Goal: Information Seeking & Learning: Learn about a topic

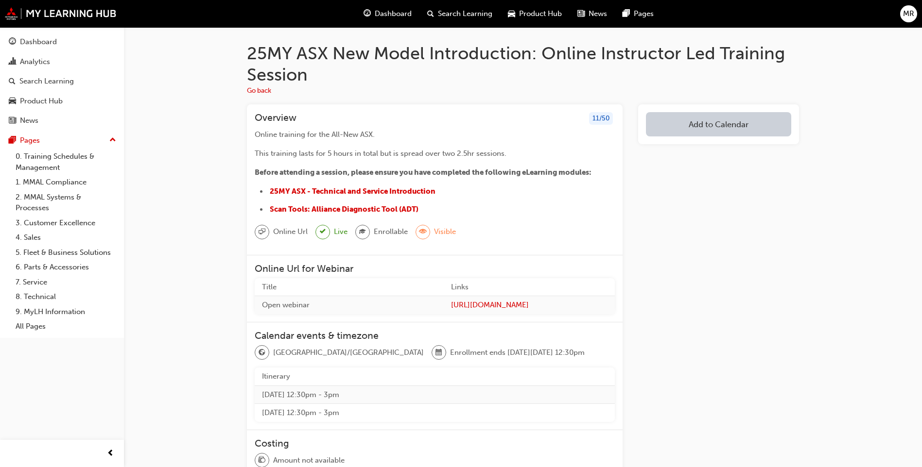
scroll to position [5, 0]
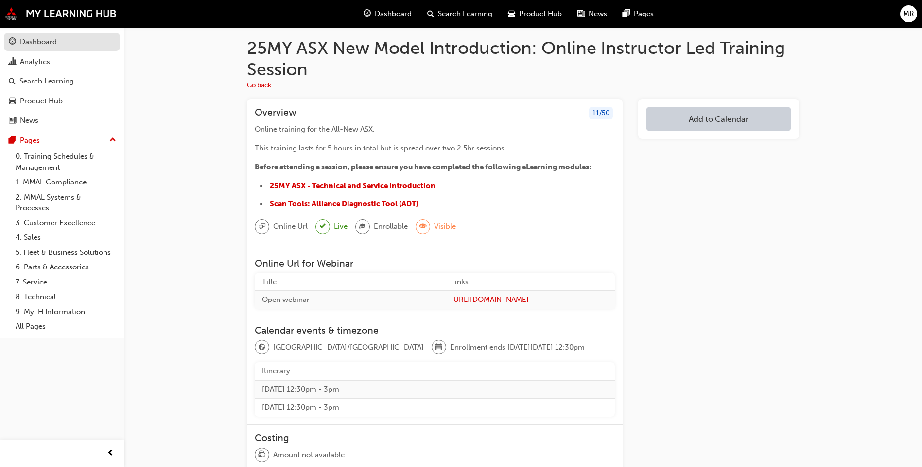
click at [71, 43] on div "Dashboard" at bounding box center [62, 42] width 106 height 12
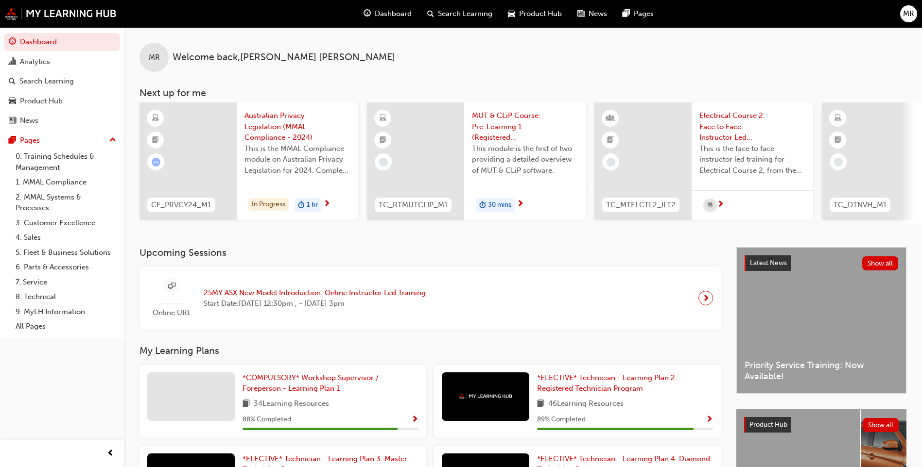
click at [411, 298] on span "25MY ASX New Model Introduction: Online Instructor Led Training" at bounding box center [315, 293] width 222 height 11
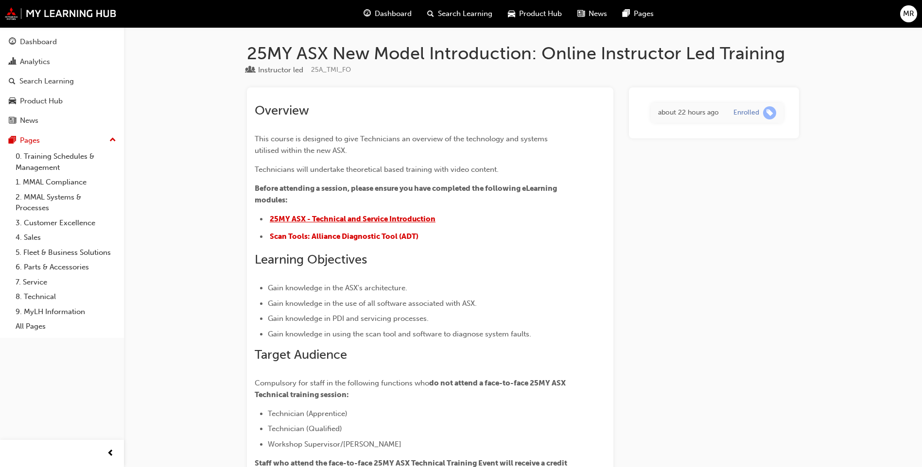
click at [404, 219] on span "25MY ASX - Technical and Service Introduction" at bounding box center [353, 219] width 166 height 9
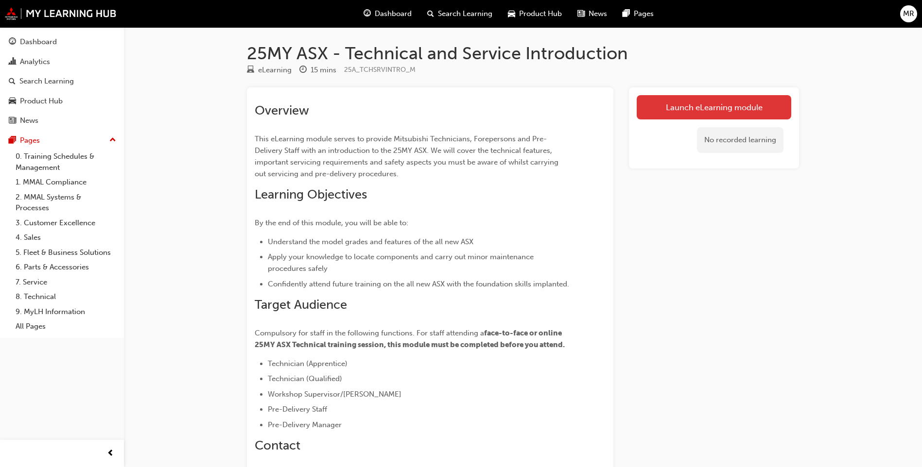
click at [697, 109] on link "Launch eLearning module" at bounding box center [713, 107] width 154 height 24
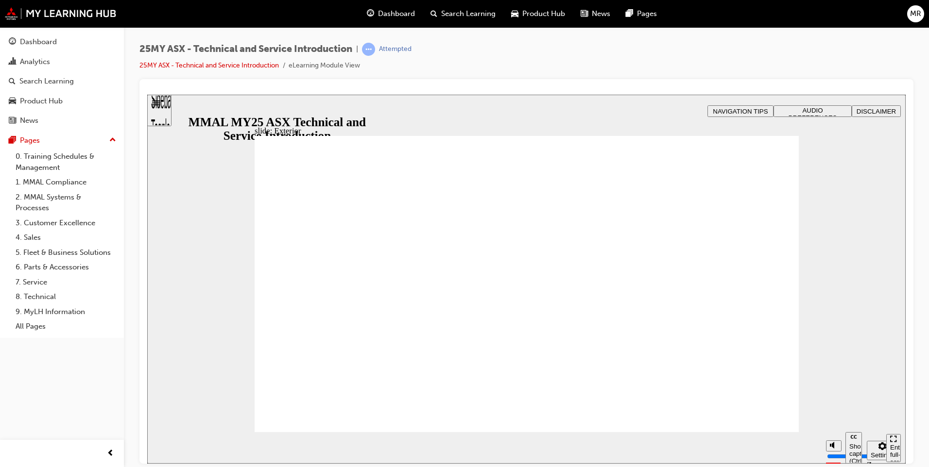
drag, startPoint x: 582, startPoint y: 253, endPoint x: 634, endPoint y: 227, distance: 58.0
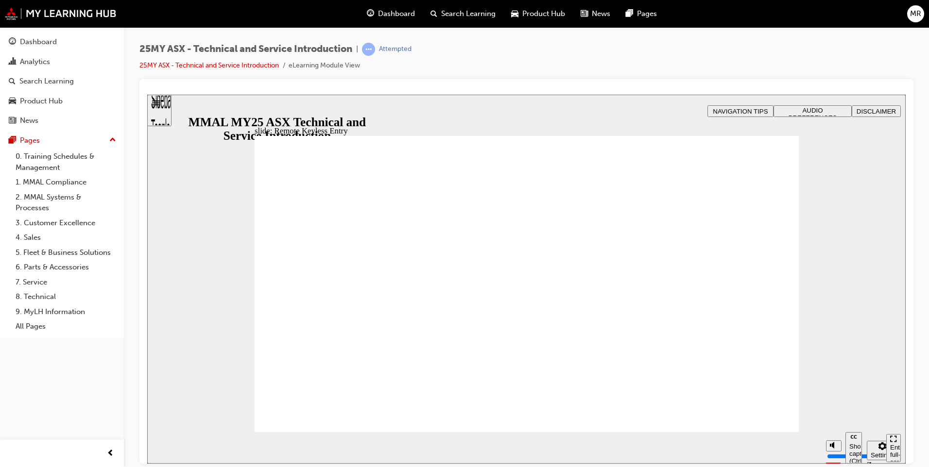
drag, startPoint x: 773, startPoint y: 141, endPoint x: 744, endPoint y: 172, distance: 42.6
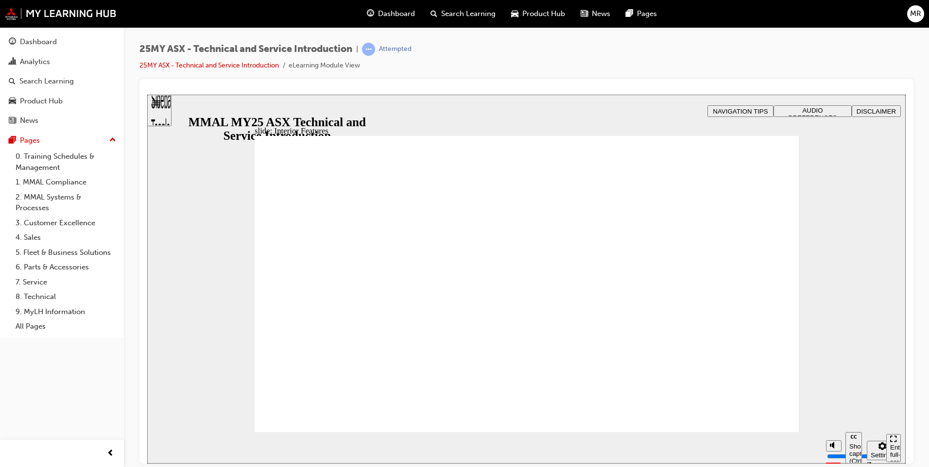
drag, startPoint x: 774, startPoint y: 142, endPoint x: 712, endPoint y: 222, distance: 101.1
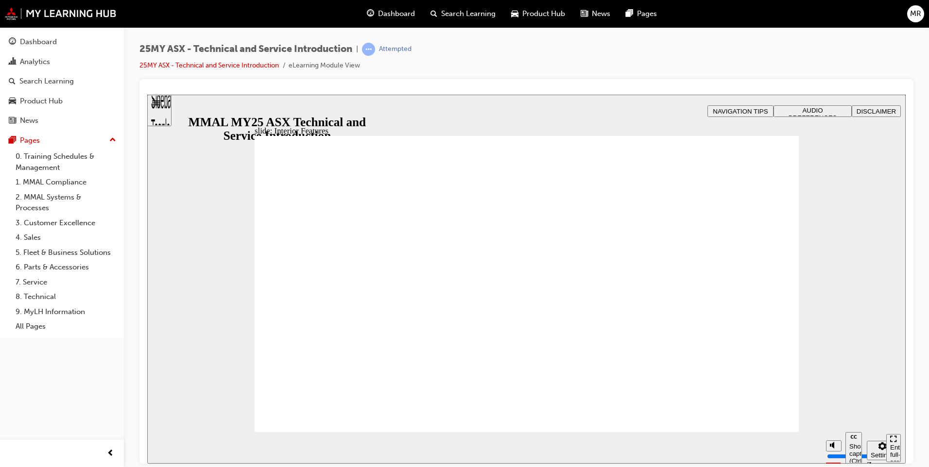
type input "17"
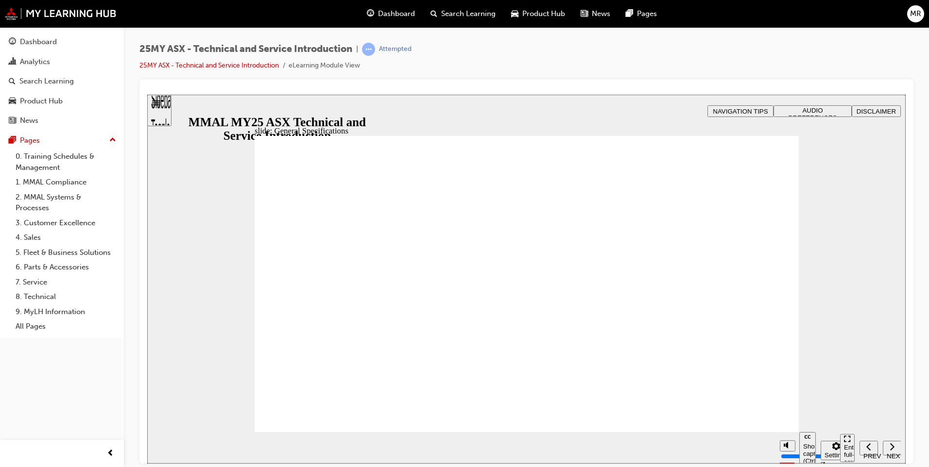
click at [166, 109] on div "Sidebar Toggle" at bounding box center [159, 114] width 17 height 58
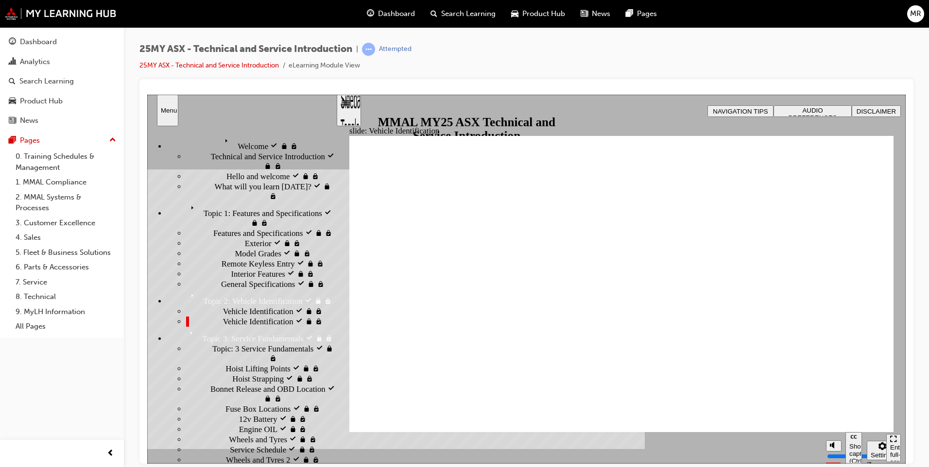
click at [221, 142] on span "Welcome visited" at bounding box center [248, 139] width 54 height 10
click at [221, 140] on span "Welcome" at bounding box center [236, 139] width 31 height 10
click at [351, 108] on div "Sidebar Toggle" at bounding box center [349, 114] width 17 height 58
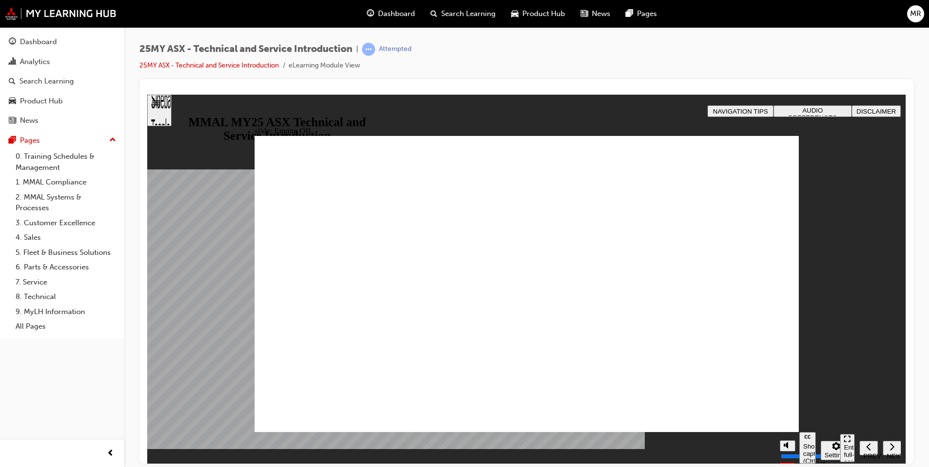
drag, startPoint x: 770, startPoint y: 177, endPoint x: 689, endPoint y: 238, distance: 101.3
drag, startPoint x: 770, startPoint y: 172, endPoint x: 731, endPoint y: 218, distance: 60.3
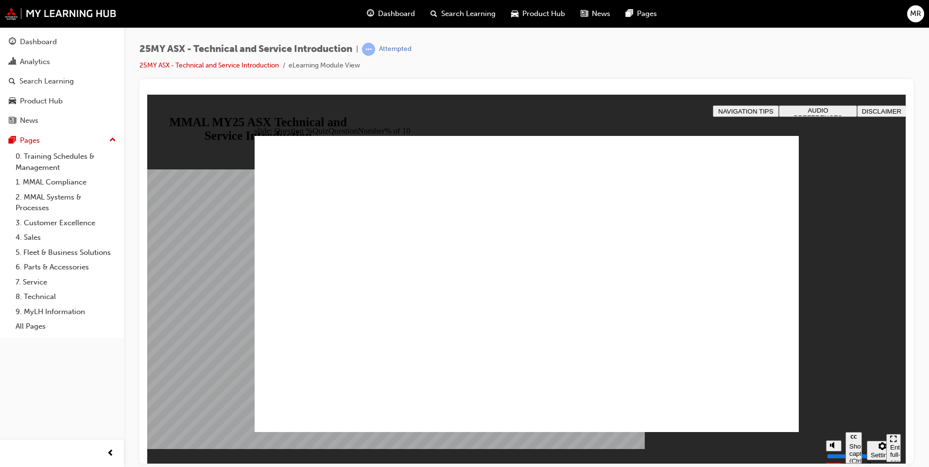
radio input "true"
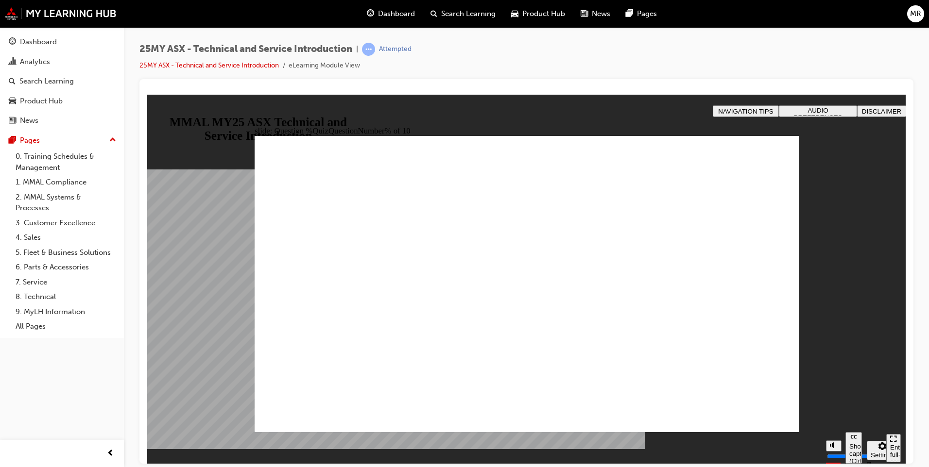
radio input "true"
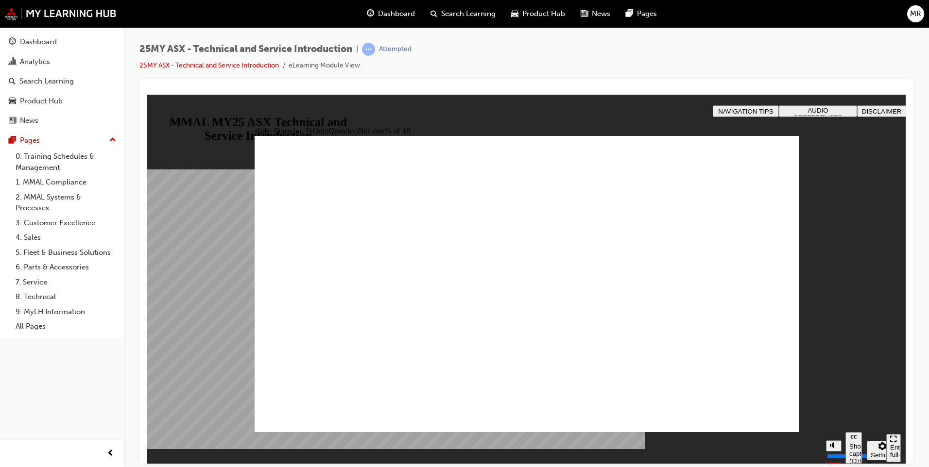
radio input "true"
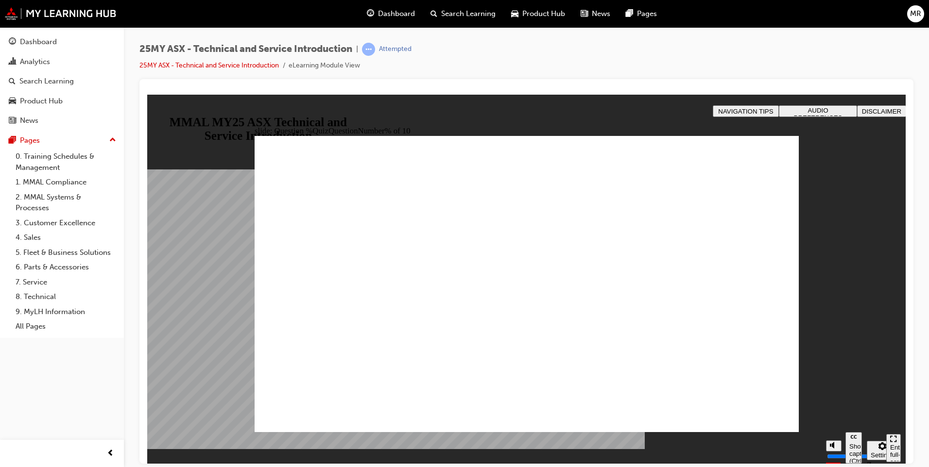
radio input "true"
click at [790, 423] on div "slide: Question %QuizQuestionNumber% of 10 Rectangle 5 That’s right! You select…" at bounding box center [526, 278] width 758 height 369
radio input "true"
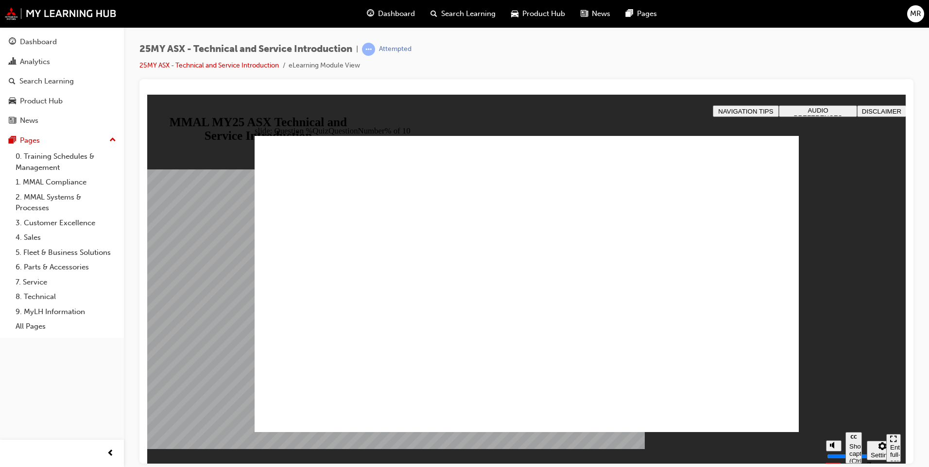
radio input "true"
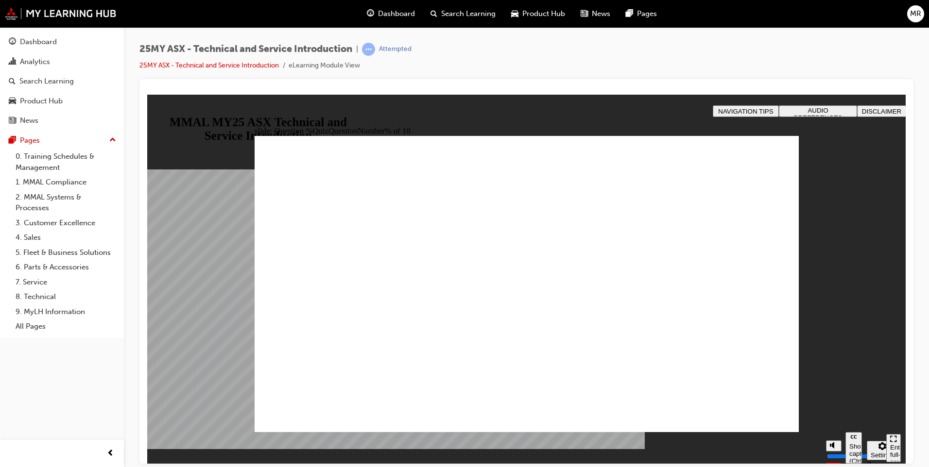
radio input "true"
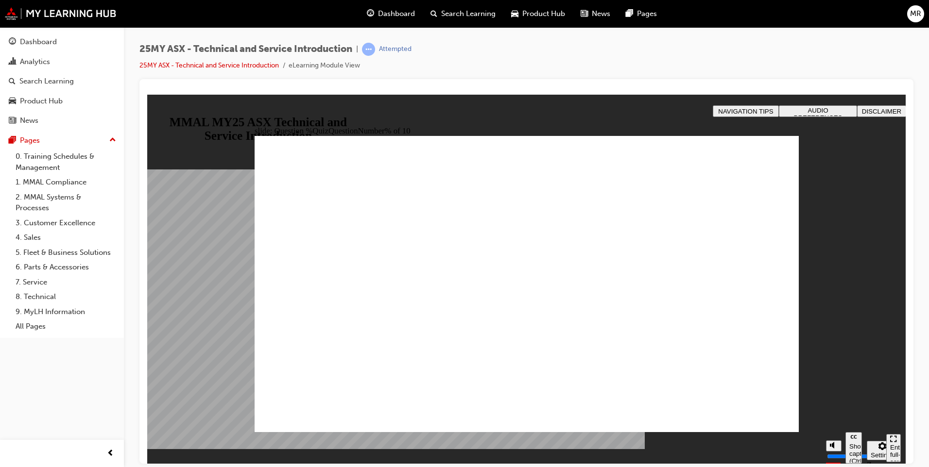
radio input "true"
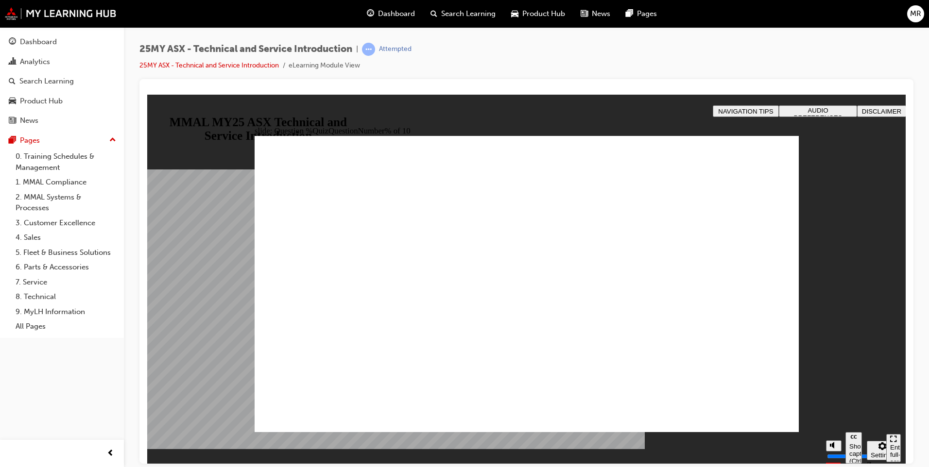
radio input "true"
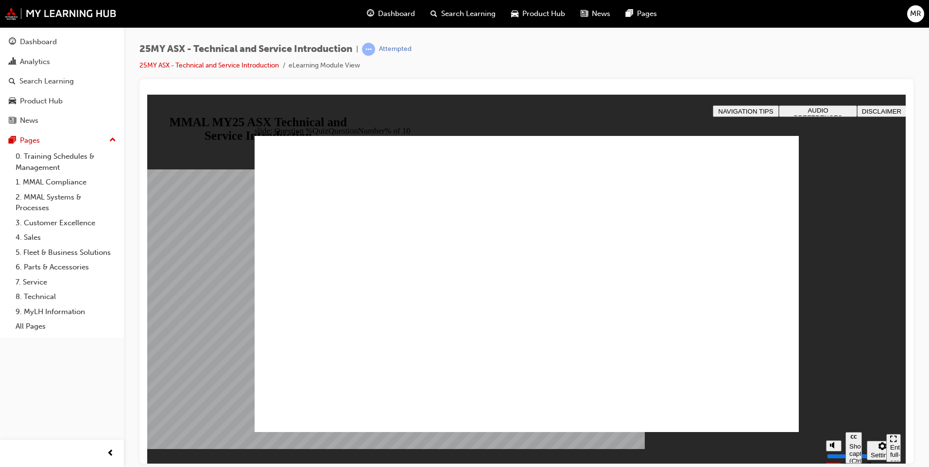
drag, startPoint x: 514, startPoint y: 379, endPoint x: 521, endPoint y: 376, distance: 8.5
radio input "false"
radio input "true"
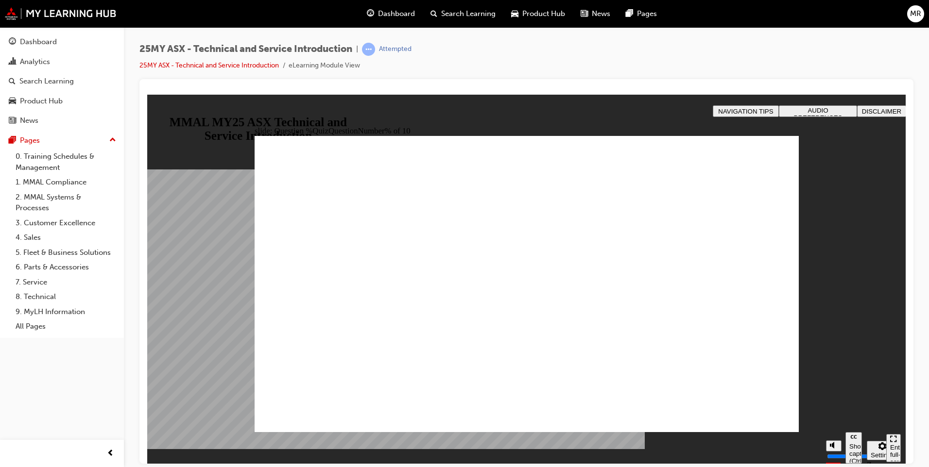
radio input "true"
drag, startPoint x: 527, startPoint y: 381, endPoint x: 713, endPoint y: 418, distance: 190.2
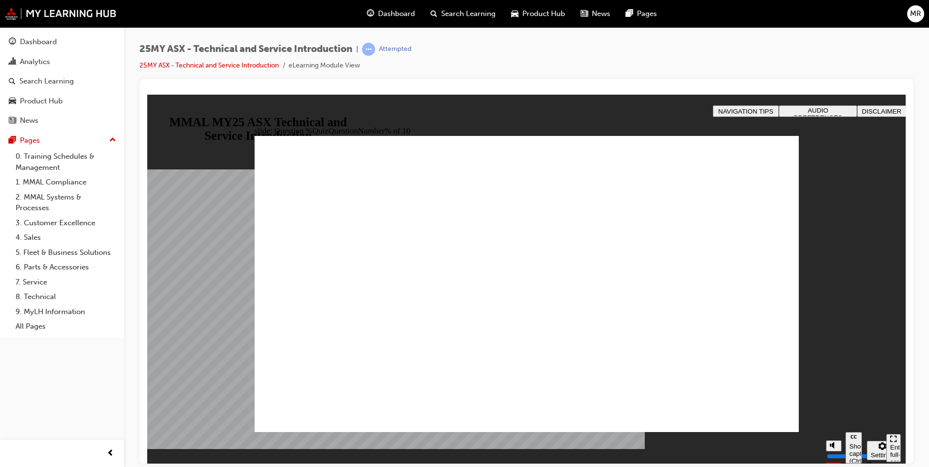
radio input "true"
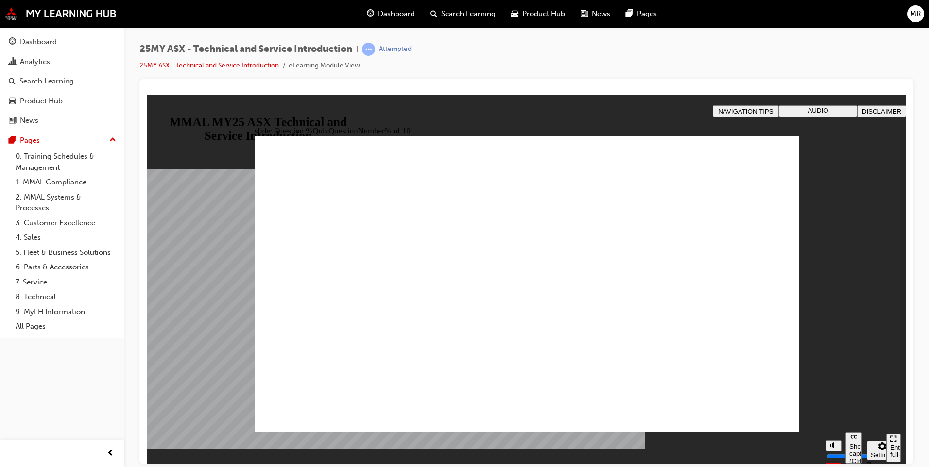
radio input "true"
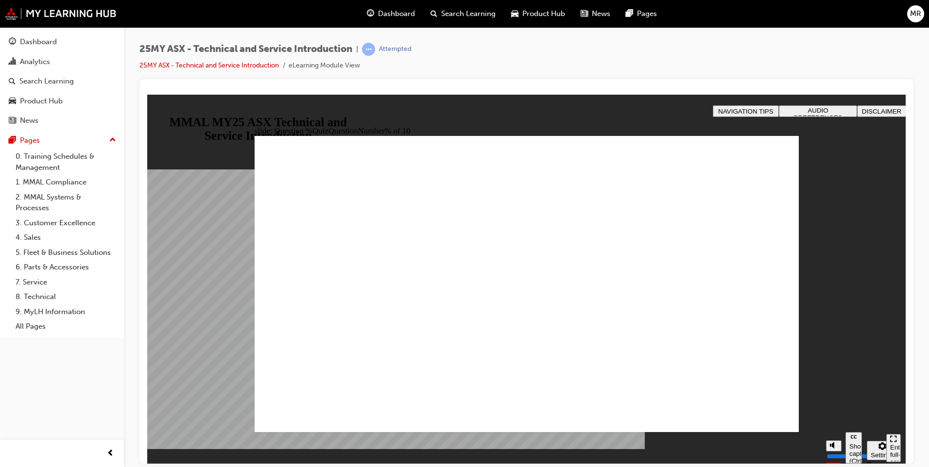
radio input "true"
drag, startPoint x: 509, startPoint y: 361, endPoint x: 514, endPoint y: 367, distance: 7.3
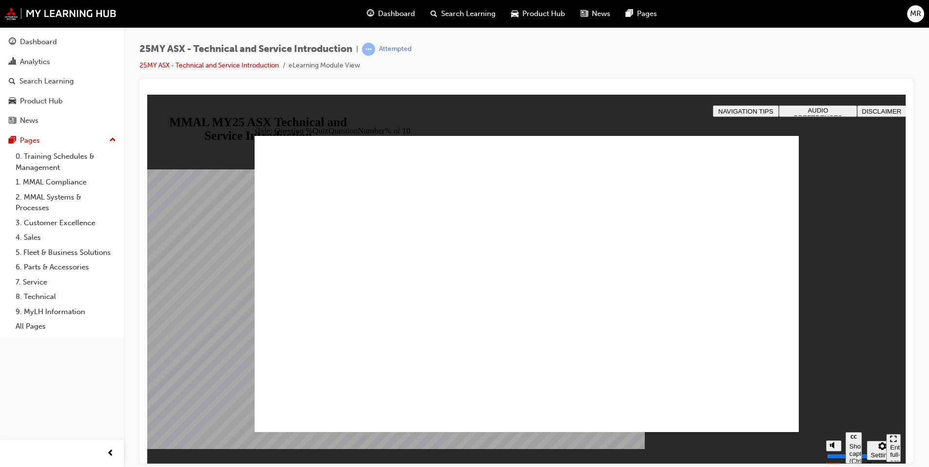
drag, startPoint x: 514, startPoint y: 367, endPoint x: 706, endPoint y: 394, distance: 194.9
radio input "true"
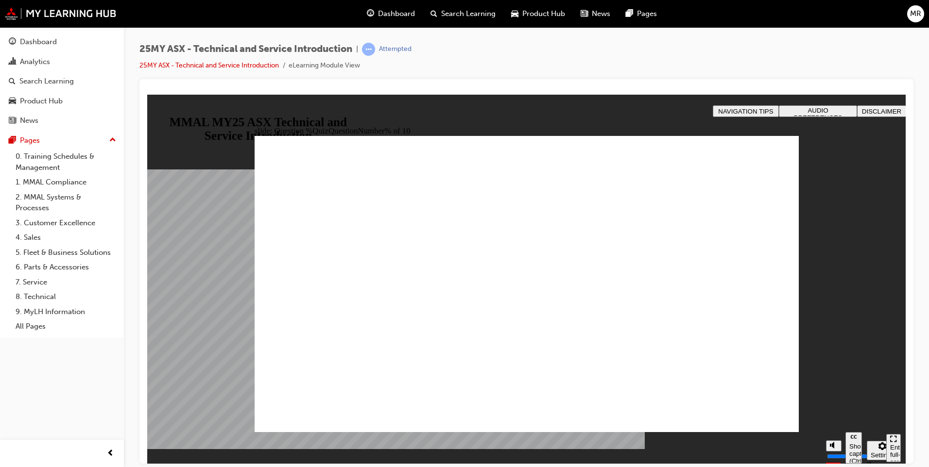
drag, startPoint x: 541, startPoint y: 371, endPoint x: 552, endPoint y: 367, distance: 11.4
radio input "true"
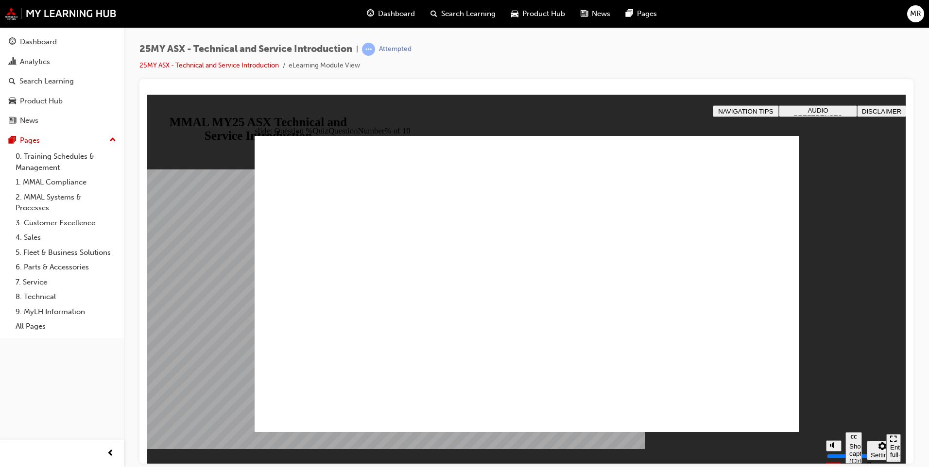
radio input "true"
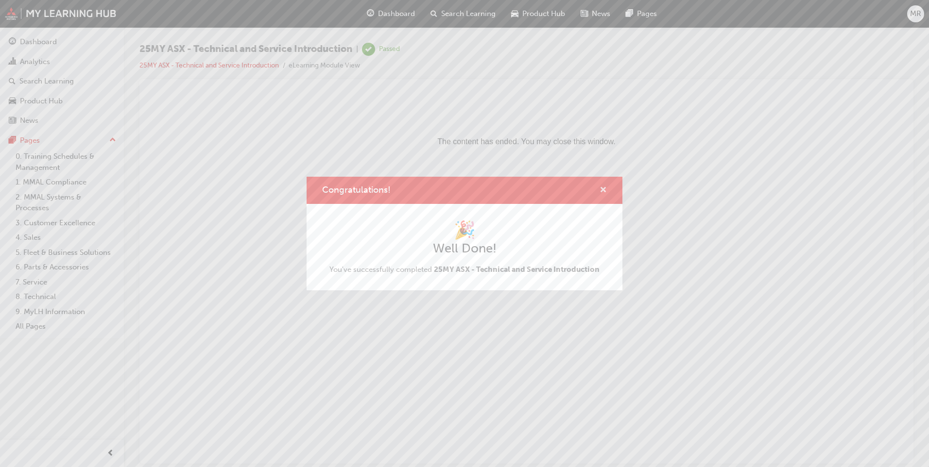
click at [602, 190] on span "cross-icon" at bounding box center [603, 191] width 7 height 9
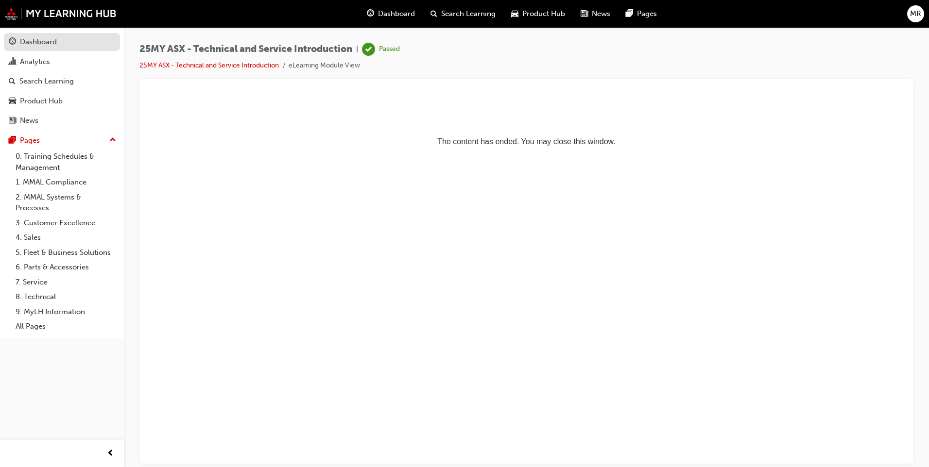
click at [35, 44] on div "Dashboard" at bounding box center [38, 41] width 37 height 11
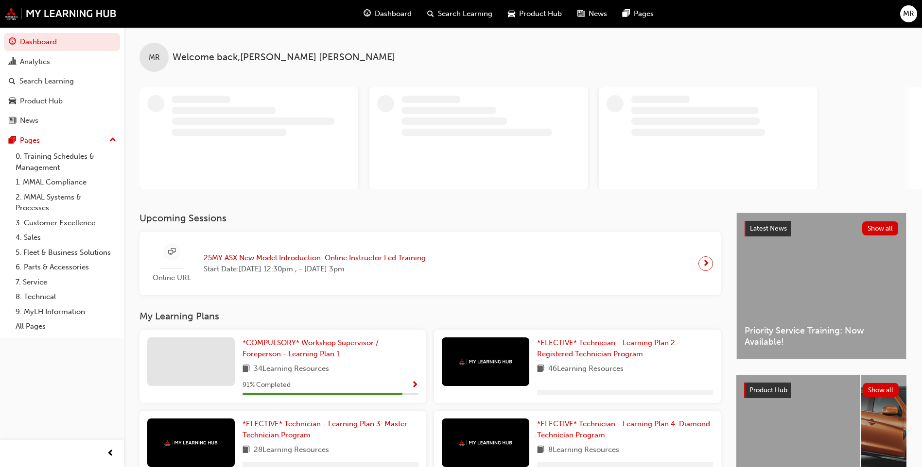
click at [348, 259] on span "25MY ASX New Model Introduction: Online Instructor Led Training" at bounding box center [315, 258] width 222 height 11
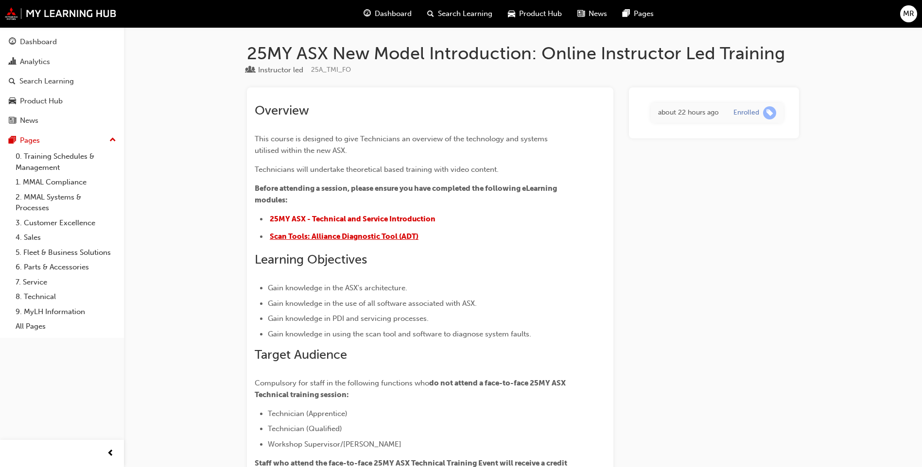
click at [334, 237] on span "Scan Tools: Alliance Diagnostic Tool (ADT)" at bounding box center [344, 236] width 149 height 9
